Goal: Task Accomplishment & Management: Use online tool/utility

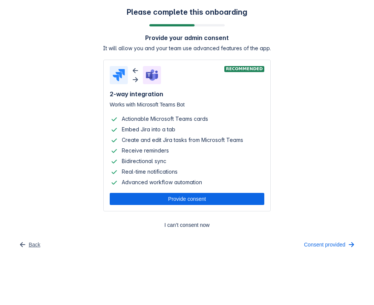
click at [33, 240] on span "Back" at bounding box center [35, 244] width 12 height 12
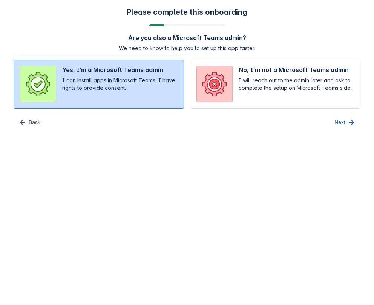
click at [273, 73] on input "radio" at bounding box center [275, 84] width 170 height 49
radio input "true"
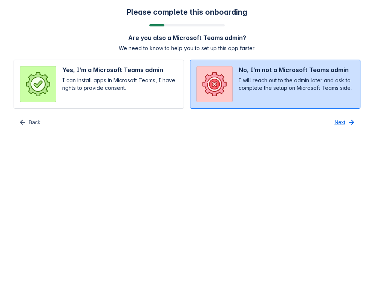
click at [340, 120] on span "Next" at bounding box center [339, 122] width 11 height 12
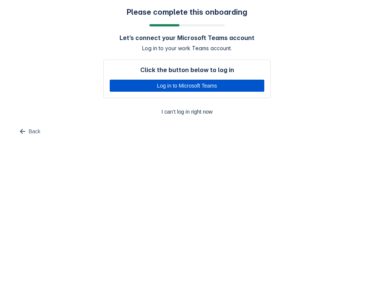
click at [226, 84] on span "Log in to Microsoft Teams" at bounding box center [186, 86] width 145 height 12
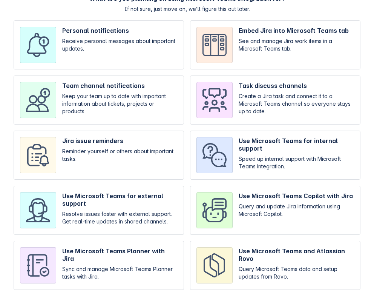
click at [297, 224] on input "checkbox" at bounding box center [275, 209] width 170 height 49
checkbox input "true"
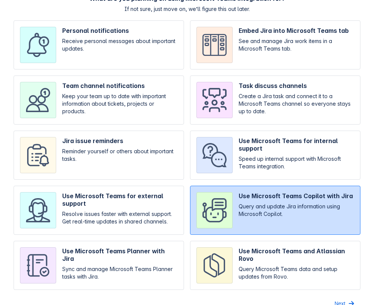
scroll to position [51, 0]
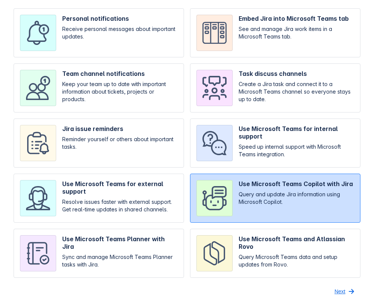
click at [342, 289] on span "Next" at bounding box center [339, 291] width 11 height 12
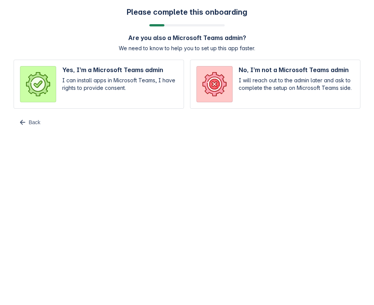
click at [242, 84] on input "radio" at bounding box center [275, 84] width 170 height 49
radio input "true"
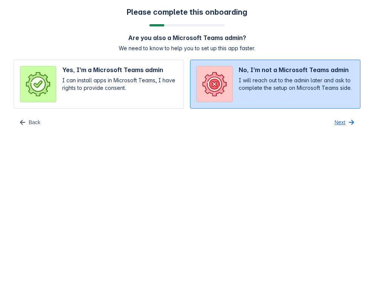
click at [344, 123] on span "Next" at bounding box center [339, 122] width 11 height 12
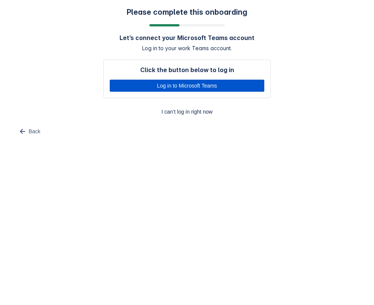
click at [200, 84] on span "Log in to Microsoft Teams" at bounding box center [186, 86] width 145 height 12
